Goal: Find specific page/section: Find specific page/section

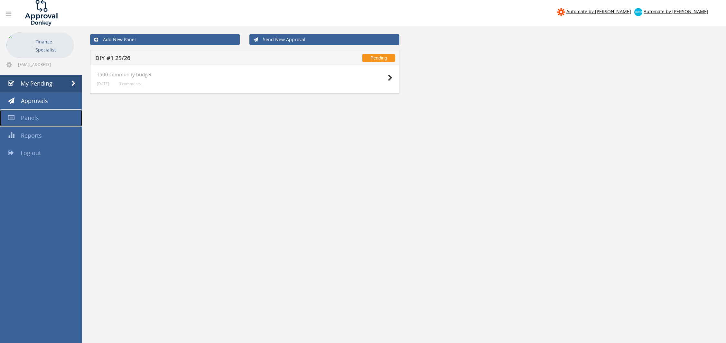
click at [34, 117] on span "Panels" at bounding box center [30, 118] width 18 height 8
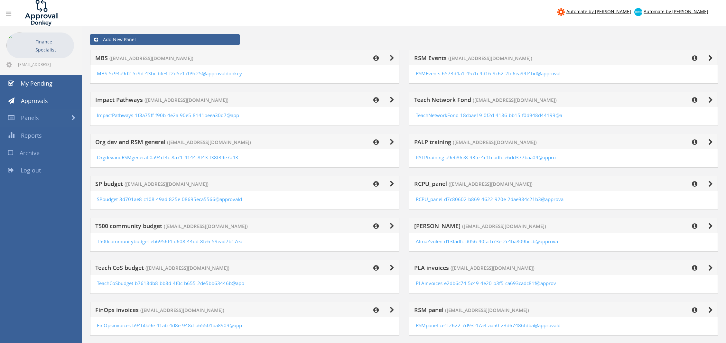
scroll to position [97, 0]
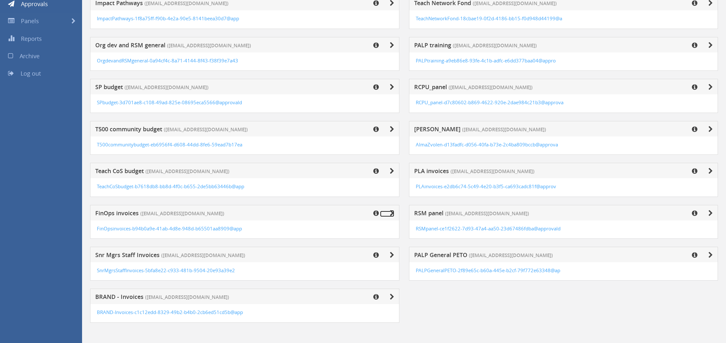
click at [390, 212] on icon at bounding box center [392, 213] width 5 height 6
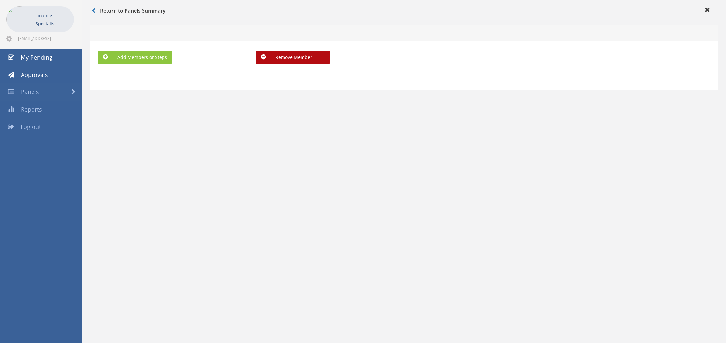
scroll to position [26, 0]
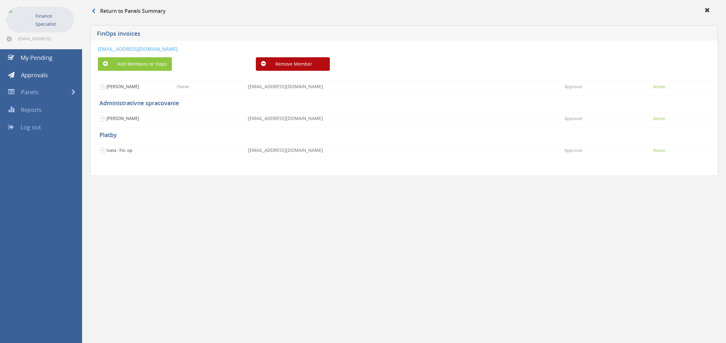
drag, startPoint x: 286, startPoint y: 47, endPoint x: 95, endPoint y: 52, distance: 190.9
click at [95, 52] on div "[EMAIL_ADDRESS][DOMAIN_NAME] Add Members or Steps Remove Member [PERSON_NAME] O…" at bounding box center [404, 108] width 628 height 135
copy link "[EMAIL_ADDRESS][DOMAIN_NAME]"
click at [41, 55] on span "My Pending" at bounding box center [37, 58] width 32 height 8
